Goal: Information Seeking & Learning: Learn about a topic

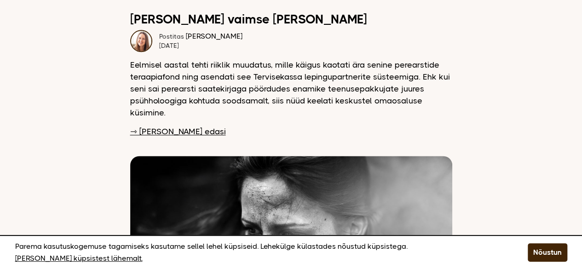
scroll to position [581, 0]
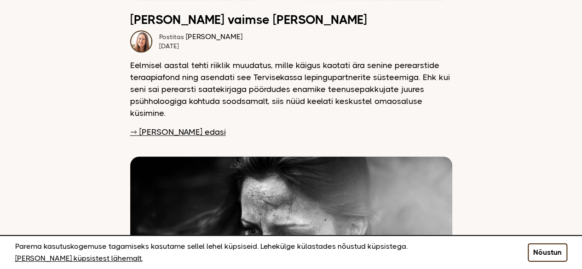
click at [547, 254] on button "Nõustun" at bounding box center [548, 252] width 40 height 18
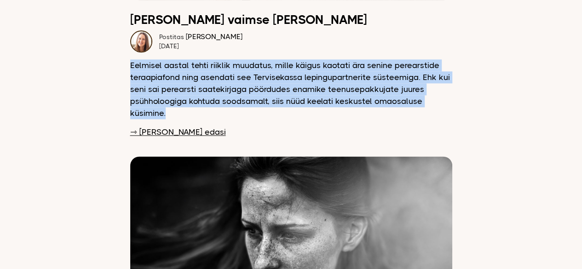
drag, startPoint x: 126, startPoint y: 53, endPoint x: 270, endPoint y: 100, distance: 151.0
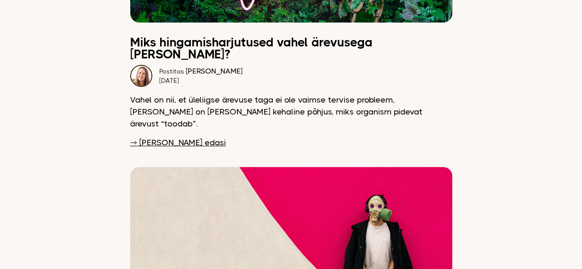
scroll to position [1804, 0]
click at [166, 137] on link "⇾ Loe edasi" at bounding box center [178, 143] width 96 height 12
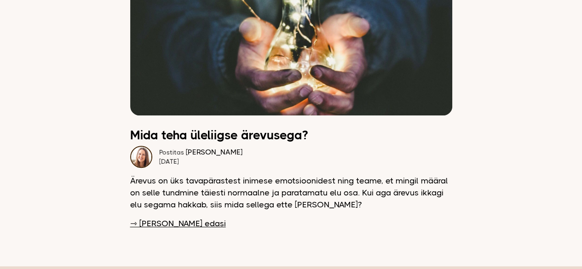
scroll to position [3778, 0]
click at [150, 217] on link "⇾ Loe edasi" at bounding box center [178, 223] width 96 height 12
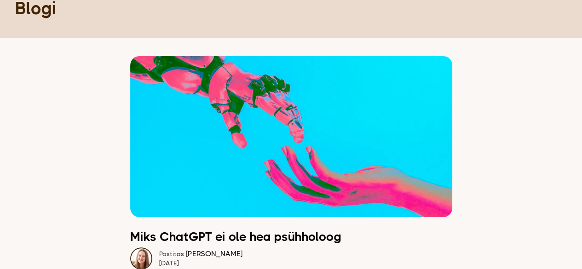
scroll to position [0, 0]
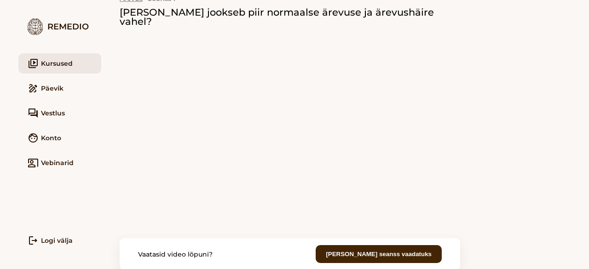
scroll to position [104, 0]
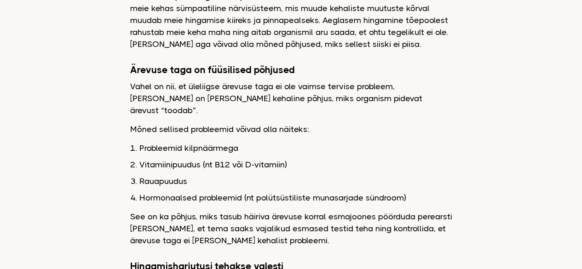
scroll to position [422, 0]
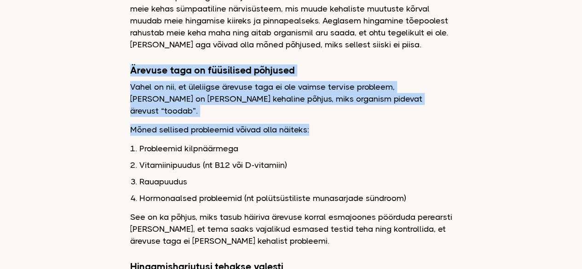
drag, startPoint x: 127, startPoint y: 58, endPoint x: 326, endPoint y: 106, distance: 205.0
click at [326, 124] on p "Mõned sellised probleemid võivad olla näiteks:" at bounding box center [291, 130] width 322 height 12
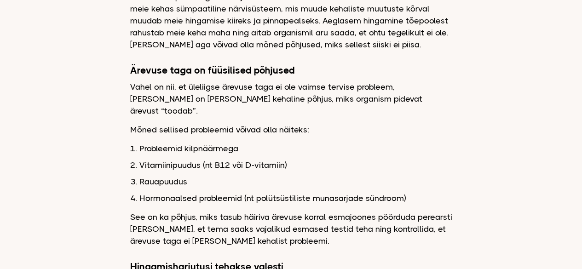
click at [379, 143] on ol "Probleemid kilpnäärmega Vitamiinipuudus (nt B12 või D-vitamiin) Rauapuudus Horm…" at bounding box center [295, 174] width 313 height 62
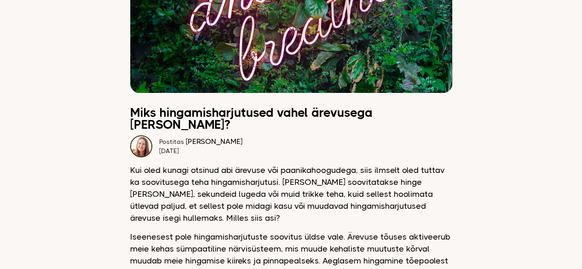
scroll to position [0, 0]
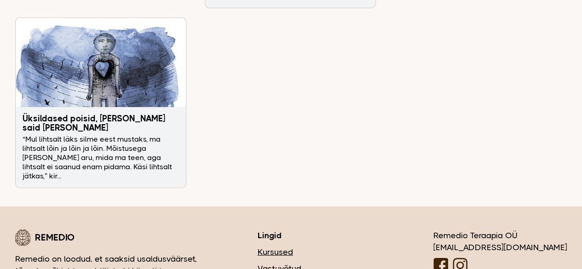
scroll to position [3117, 0]
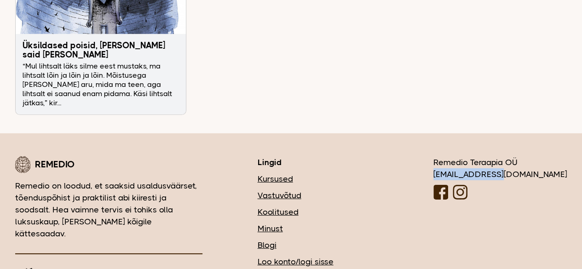
drag, startPoint x: 484, startPoint y: 120, endPoint x: 556, endPoint y: 120, distance: 72.2
click at [556, 168] on div "[EMAIL_ADDRESS][DOMAIN_NAME]" at bounding box center [500, 174] width 134 height 12
copy div "[EMAIL_ADDRESS][DOMAIN_NAME]"
click at [442, 156] on div "[PERSON_NAME] on loodud, et saaksid usaldusväärset, tõenduspõhist ja praktilist…" at bounding box center [291, 228] width 552 height 145
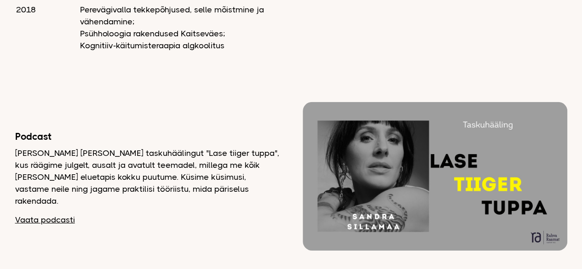
scroll to position [1339, 0]
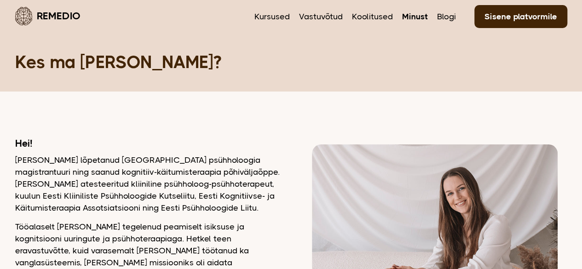
scroll to position [0, 0]
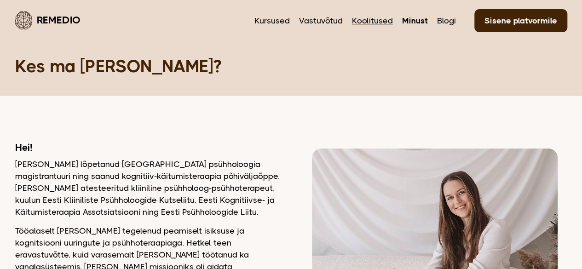
click at [369, 22] on link "Koolitused" at bounding box center [372, 21] width 41 height 12
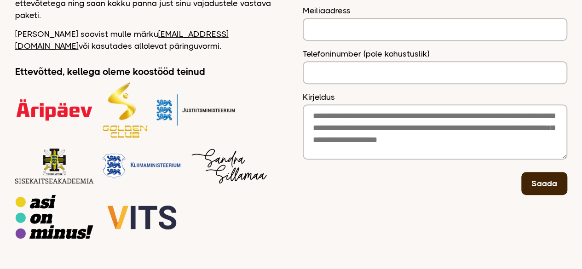
scroll to position [181, 0]
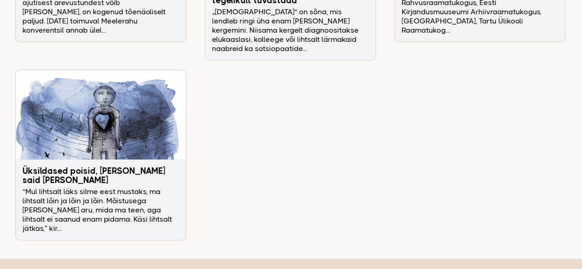
scroll to position [3117, 0]
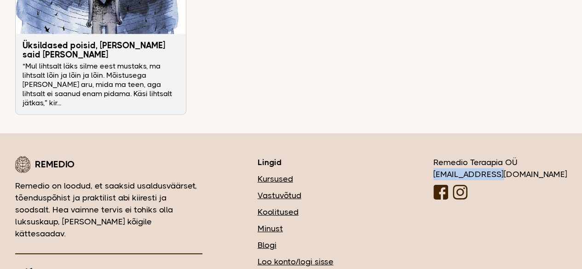
drag, startPoint x: 485, startPoint y: 117, endPoint x: 560, endPoint y: 123, distance: 75.7
click at [560, 168] on div "[EMAIL_ADDRESS][DOMAIN_NAME]" at bounding box center [500, 174] width 134 height 12
copy div "[EMAIL_ADDRESS][DOMAIN_NAME]"
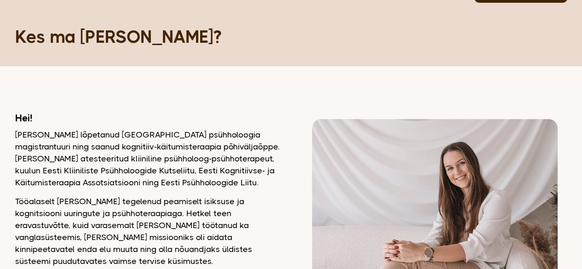
scroll to position [0, 0]
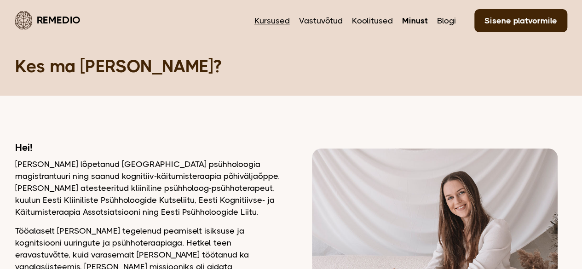
click at [276, 19] on link "Kursused" at bounding box center [271, 21] width 35 height 12
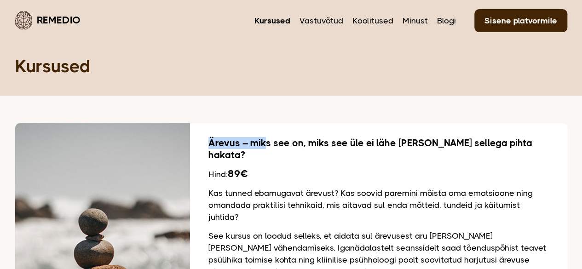
drag, startPoint x: 205, startPoint y: 139, endPoint x: 264, endPoint y: 146, distance: 58.8
click at [389, 68] on h1 "Kursused" at bounding box center [291, 66] width 552 height 22
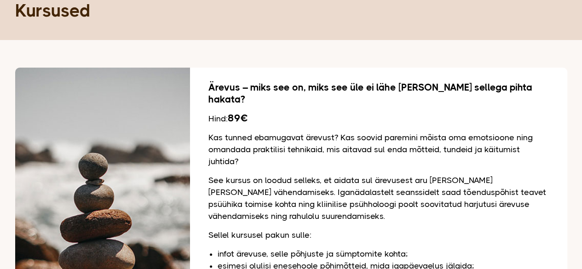
scroll to position [62, 0]
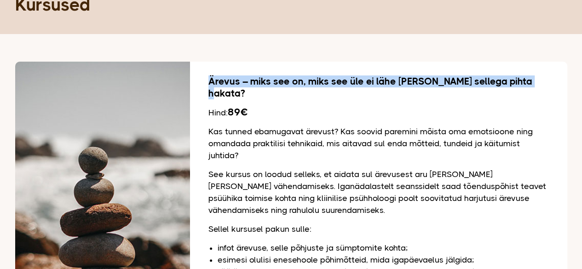
drag, startPoint x: 223, startPoint y: 85, endPoint x: 535, endPoint y: 80, distance: 312.0
click at [535, 80] on h2 "Ärevus – miks see on, miks see üle ei lähe [PERSON_NAME] sellega pihta hakata?" at bounding box center [378, 87] width 340 height 24
copy h2 "Ärevus – miks see on, miks see üle ei lähe [PERSON_NAME] sellega pihta hakata?"
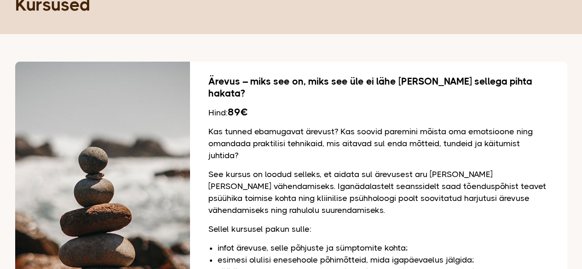
click at [278, 108] on div "Ärevus – miks see on, miks see üle ei lähe [PERSON_NAME] sellega pihta hakata? …" at bounding box center [378, 246] width 377 height 369
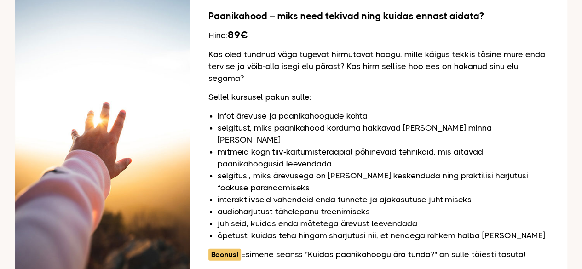
scroll to position [979, 0]
